Goal: Navigation & Orientation: Find specific page/section

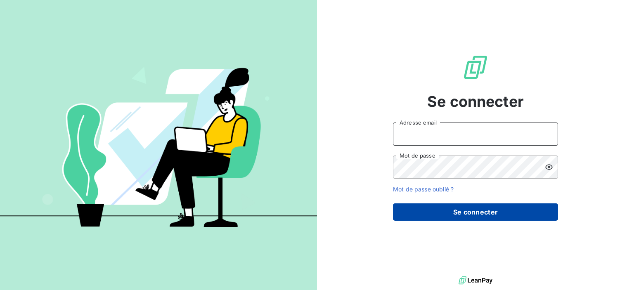
type input "[EMAIL_ADDRESS][DOMAIN_NAME]"
click at [467, 207] on button "Se connecter" at bounding box center [475, 212] width 165 height 17
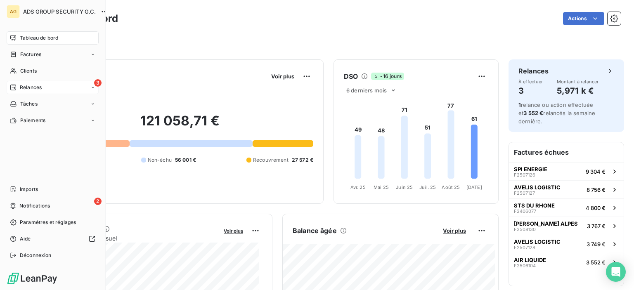
click at [23, 90] on span "Relances" at bounding box center [31, 87] width 22 height 7
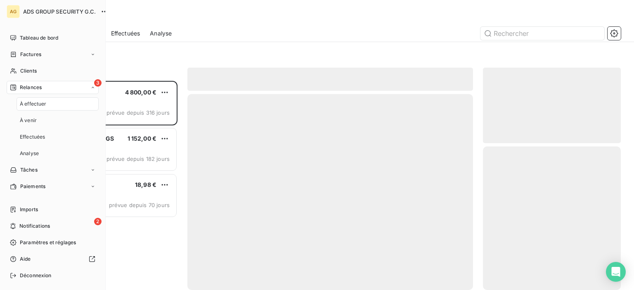
scroll to position [203, 131]
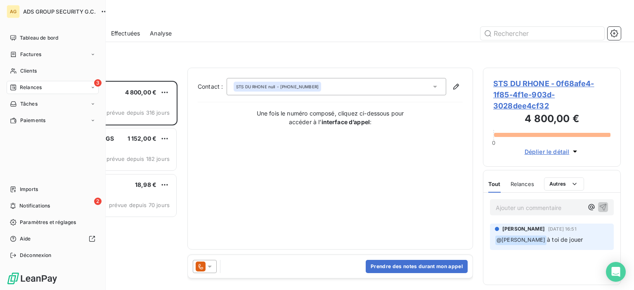
click at [21, 11] on div "AG ADS GROUP SECURITY G.C." at bounding box center [53, 11] width 92 height 13
click at [27, 35] on span "Tableau de bord" at bounding box center [39, 37] width 38 height 7
